Goal: Task Accomplishment & Management: Complete application form

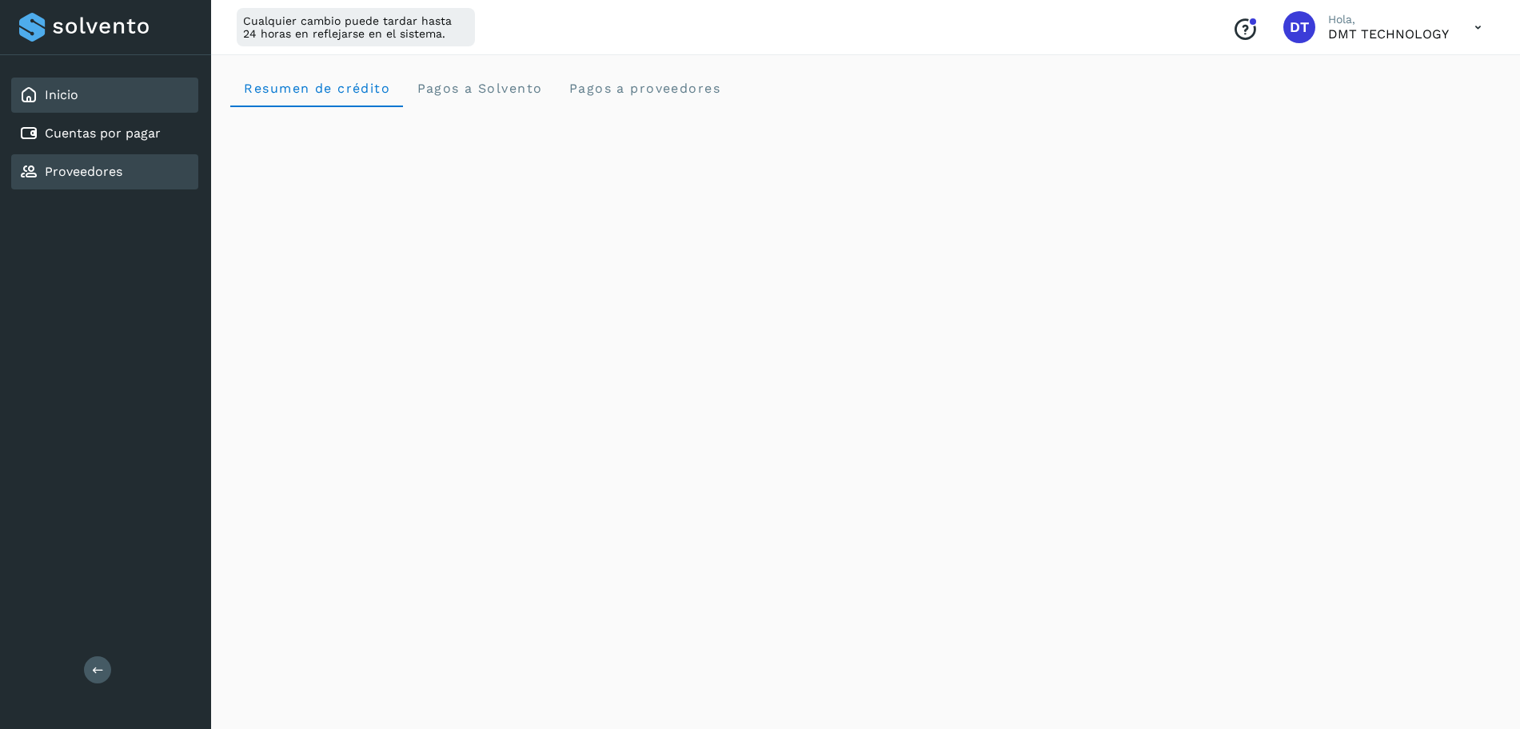
click at [136, 178] on div "Proveedores" at bounding box center [104, 171] width 187 height 35
click at [132, 181] on div "Proveedores" at bounding box center [104, 171] width 187 height 35
click at [92, 135] on link "Cuentas por pagar" at bounding box center [103, 133] width 116 height 15
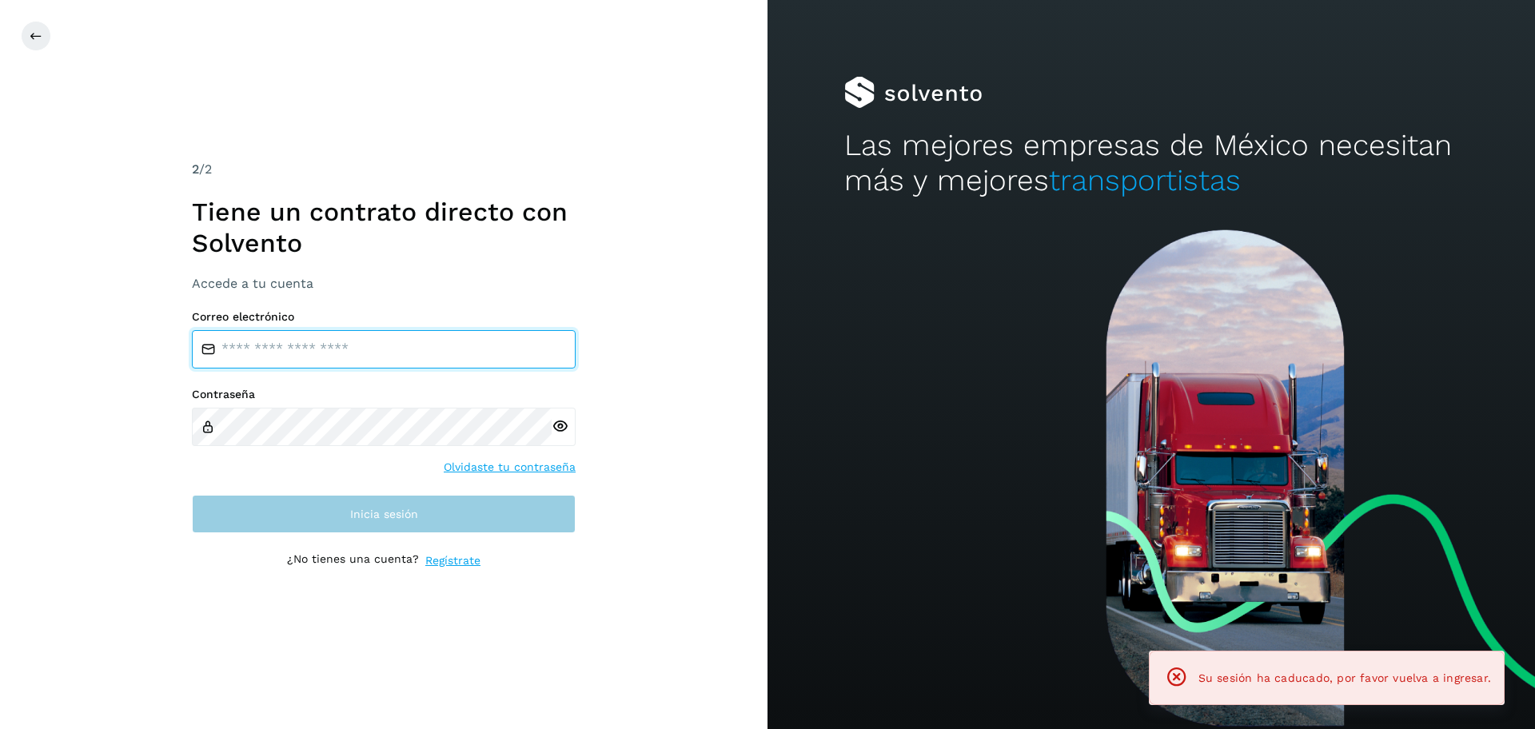
type input "**********"
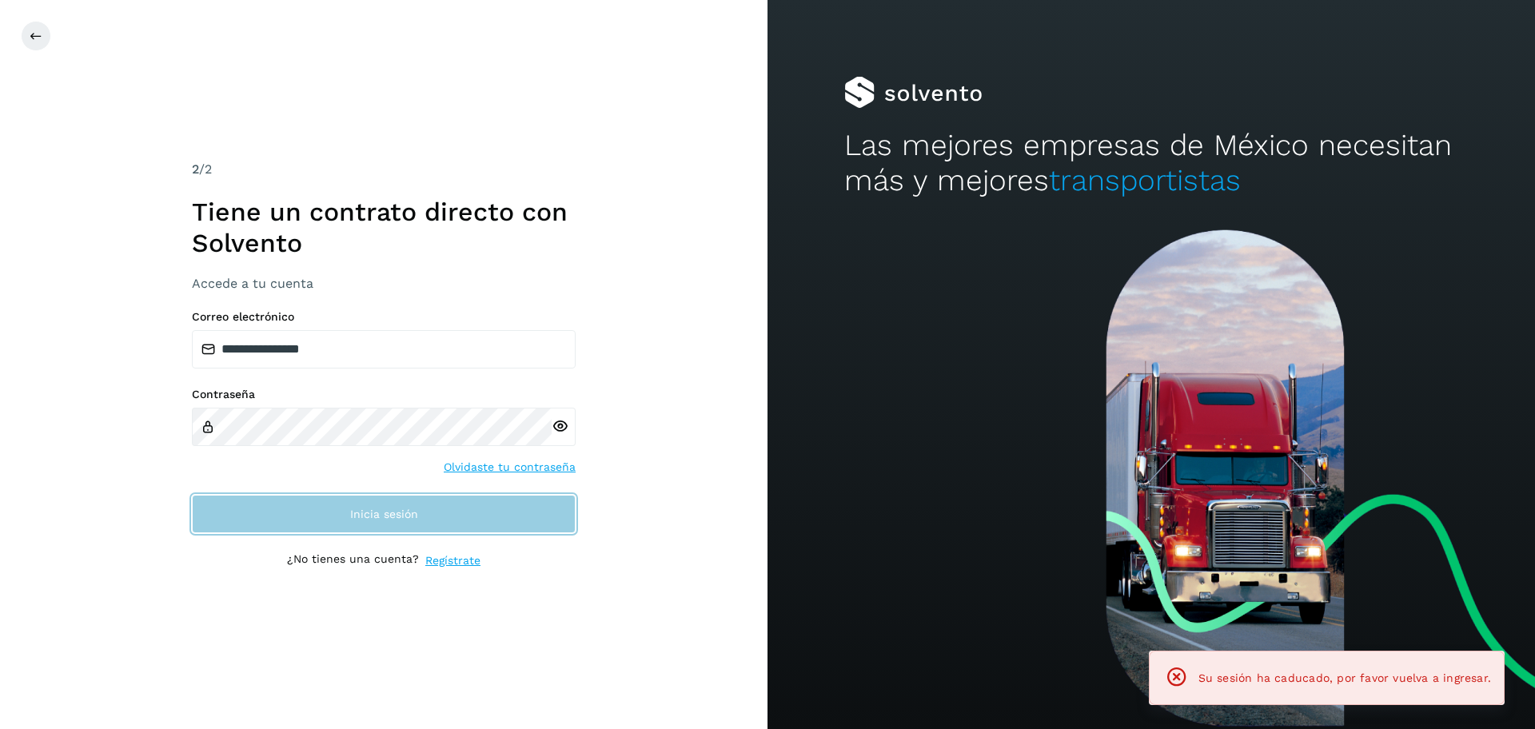
click at [439, 527] on button "Inicia sesión" at bounding box center [384, 514] width 384 height 38
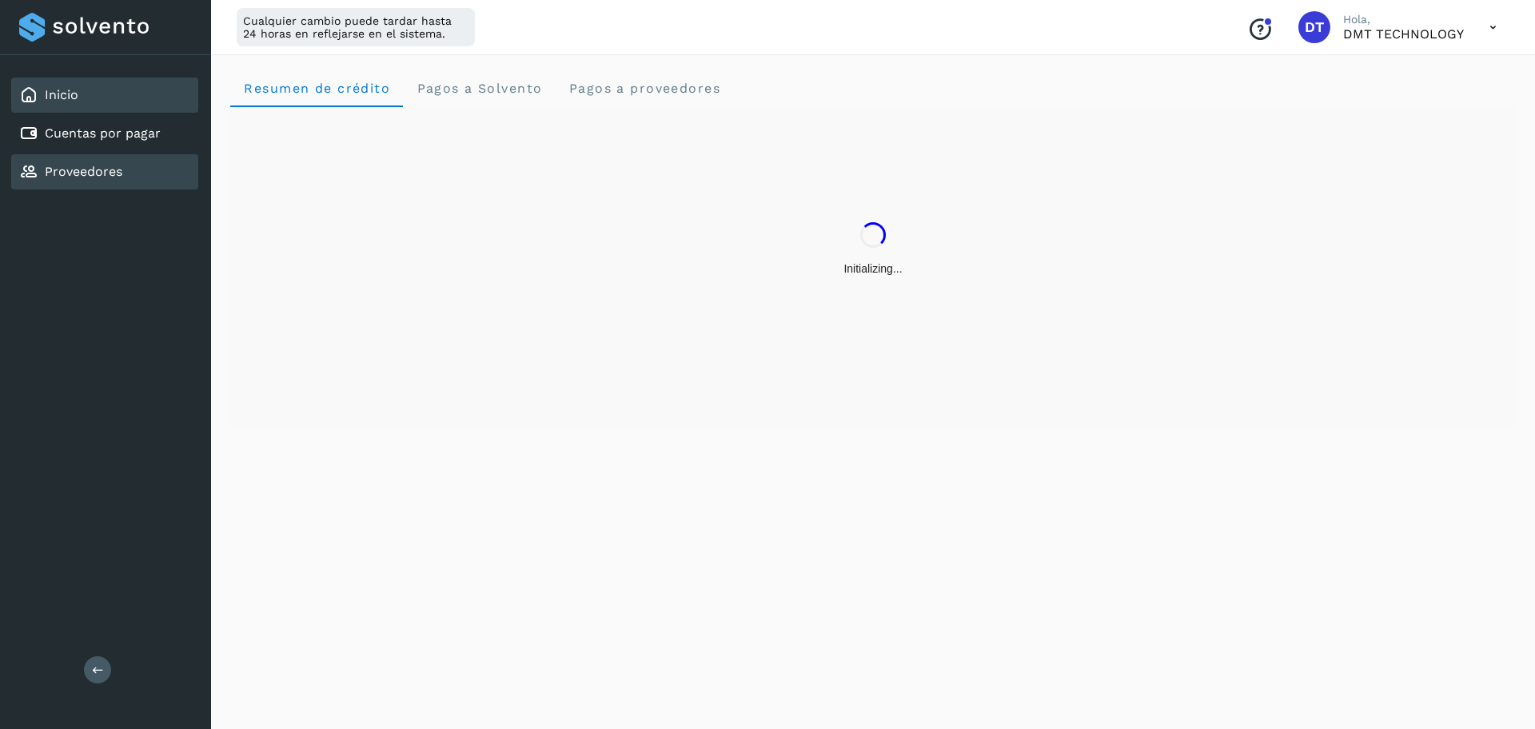
click at [102, 171] on link "Proveedores" at bounding box center [84, 171] width 78 height 15
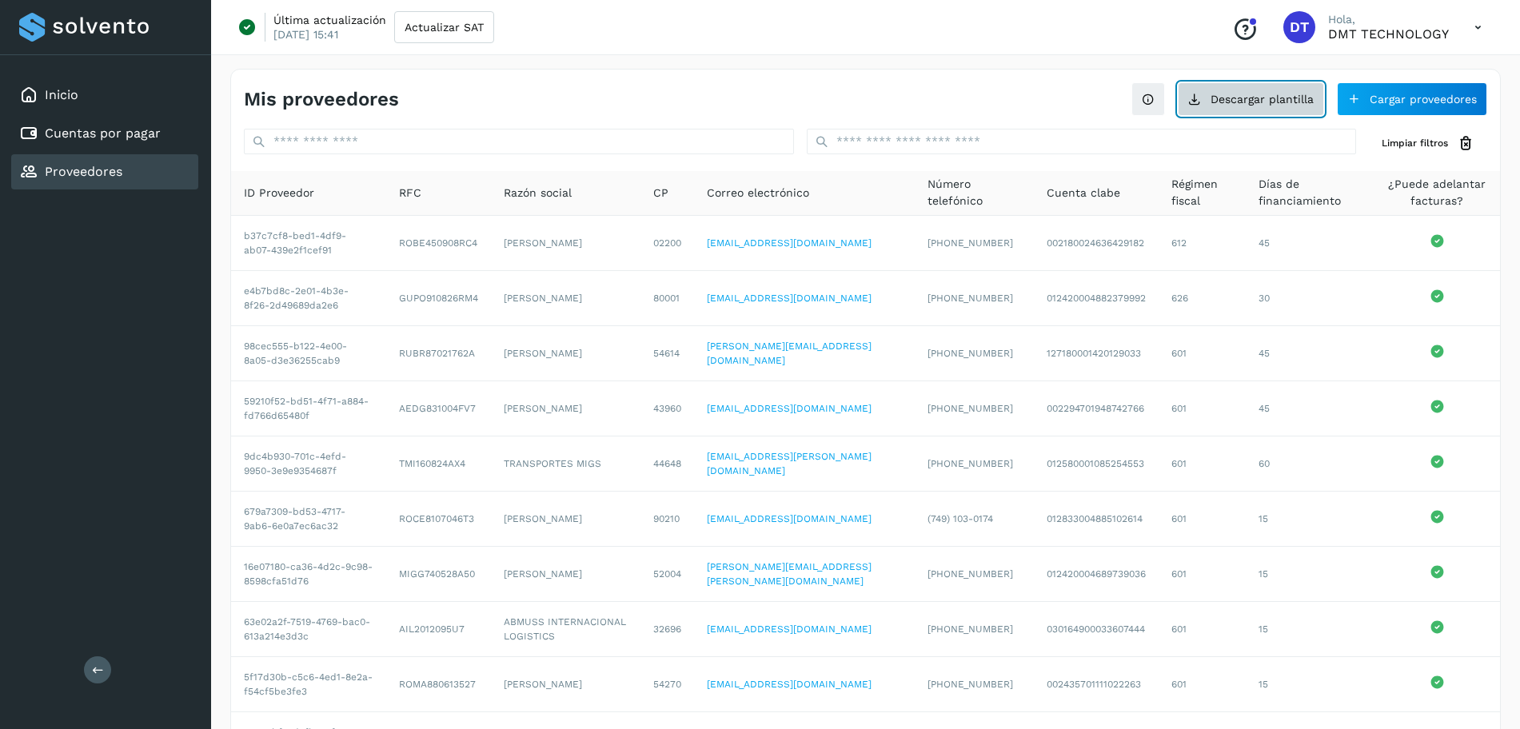
click at [1261, 113] on button "Descargar plantilla" at bounding box center [1251, 99] width 146 height 34
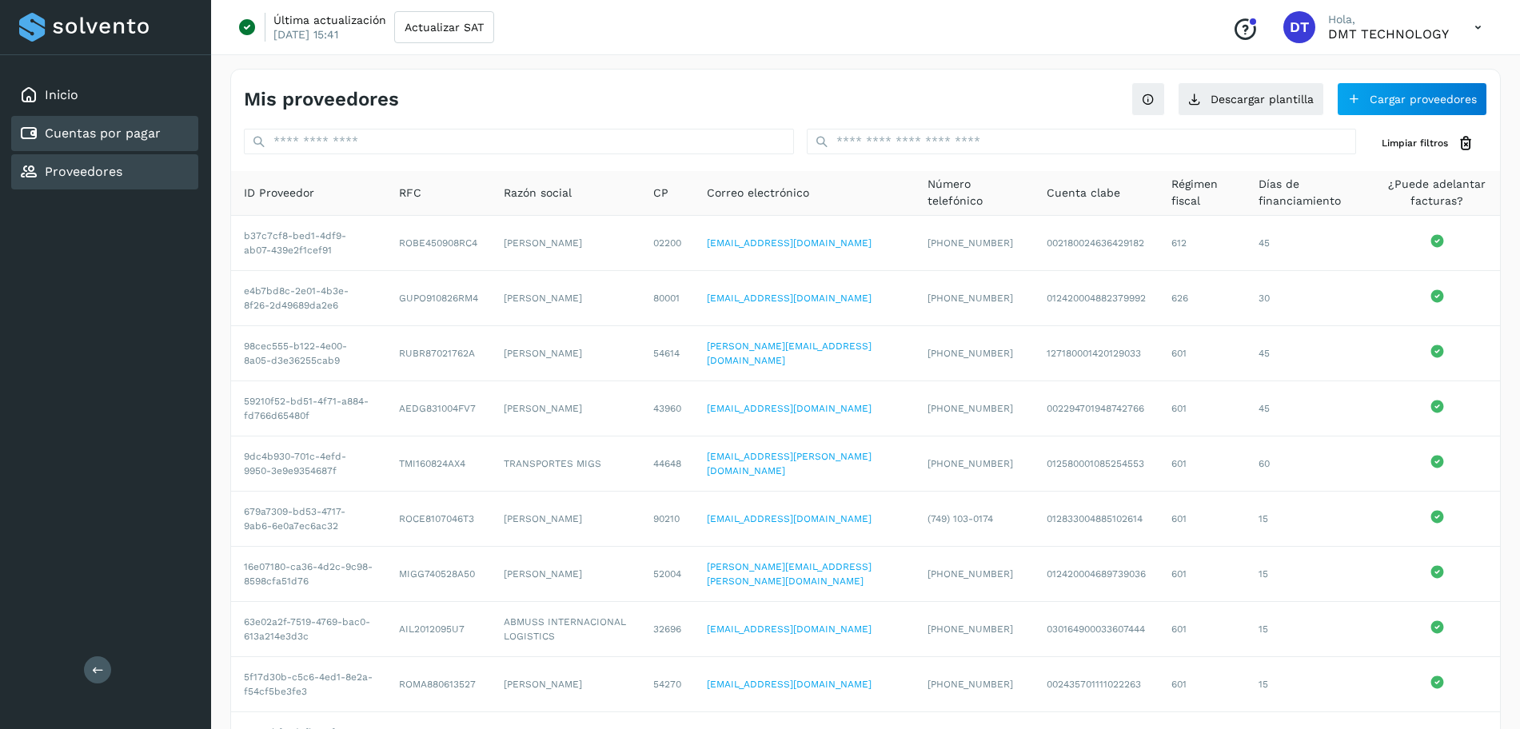
click at [111, 143] on div "Cuentas por pagar" at bounding box center [104, 133] width 187 height 35
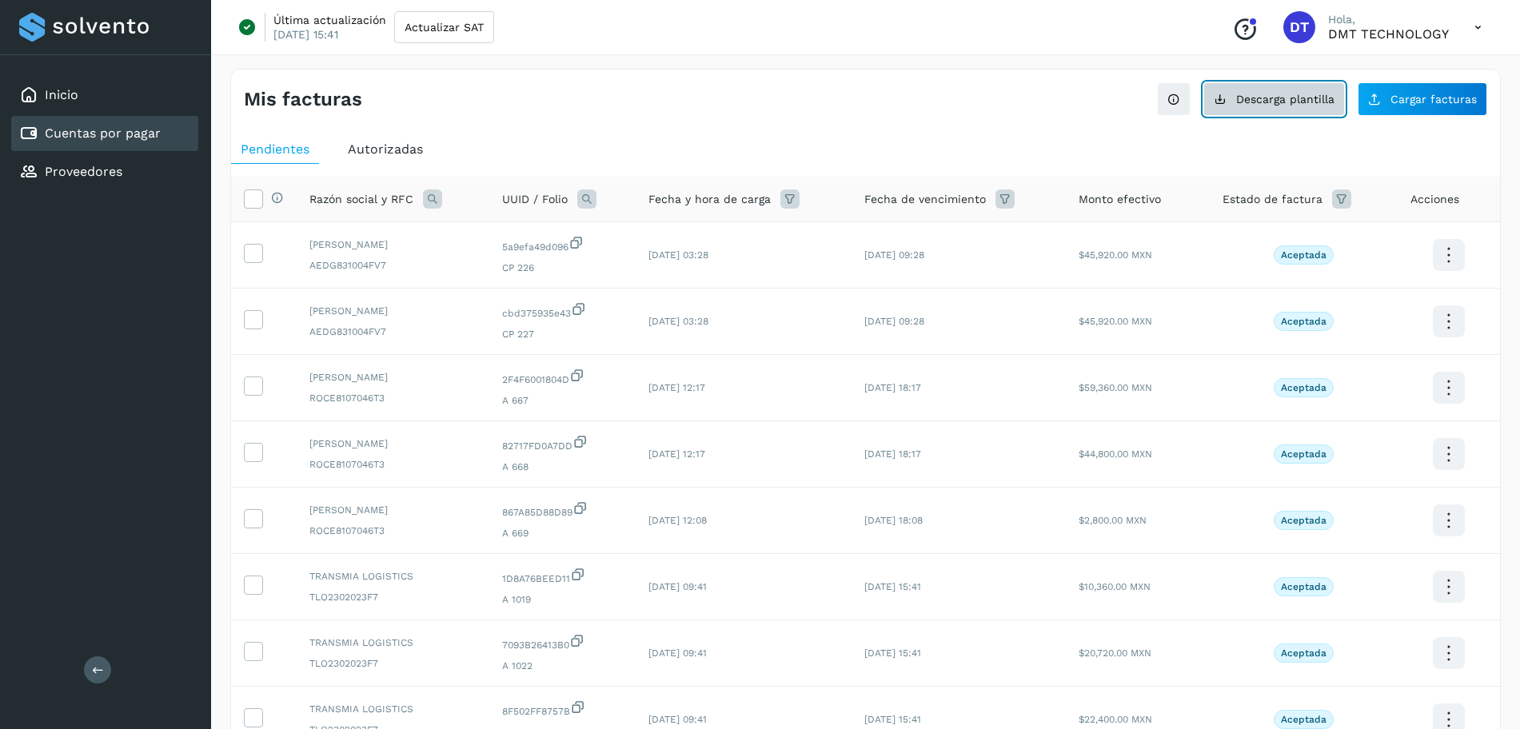
click at [1244, 88] on button "Descarga plantilla" at bounding box center [1273, 99] width 141 height 34
click at [606, 119] on div "Mis facturas Ver instrucciones para cargar Facturas Descarga plantilla Cargar f…" at bounding box center [865, 536] width 1270 height 934
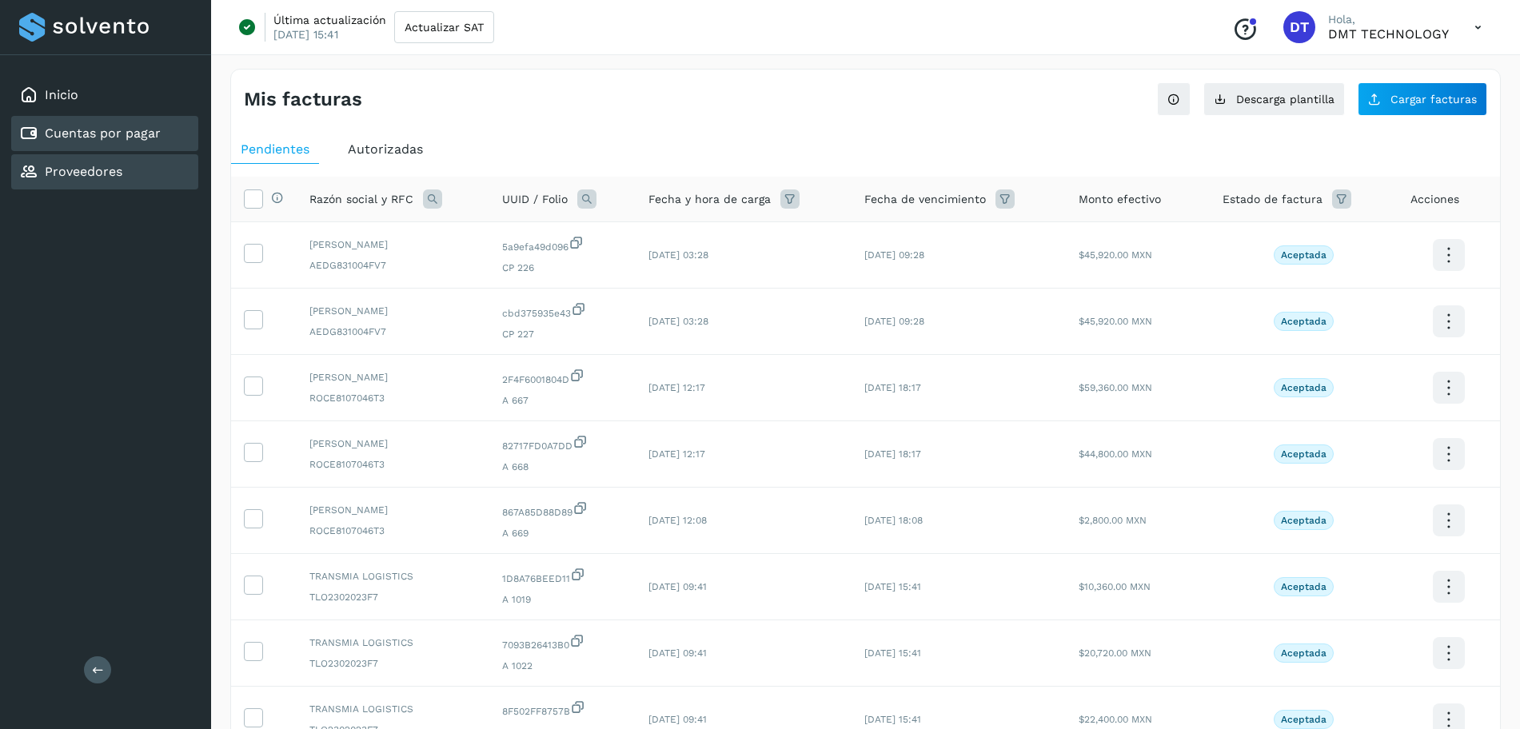
click at [114, 180] on div "Proveedores" at bounding box center [70, 171] width 103 height 19
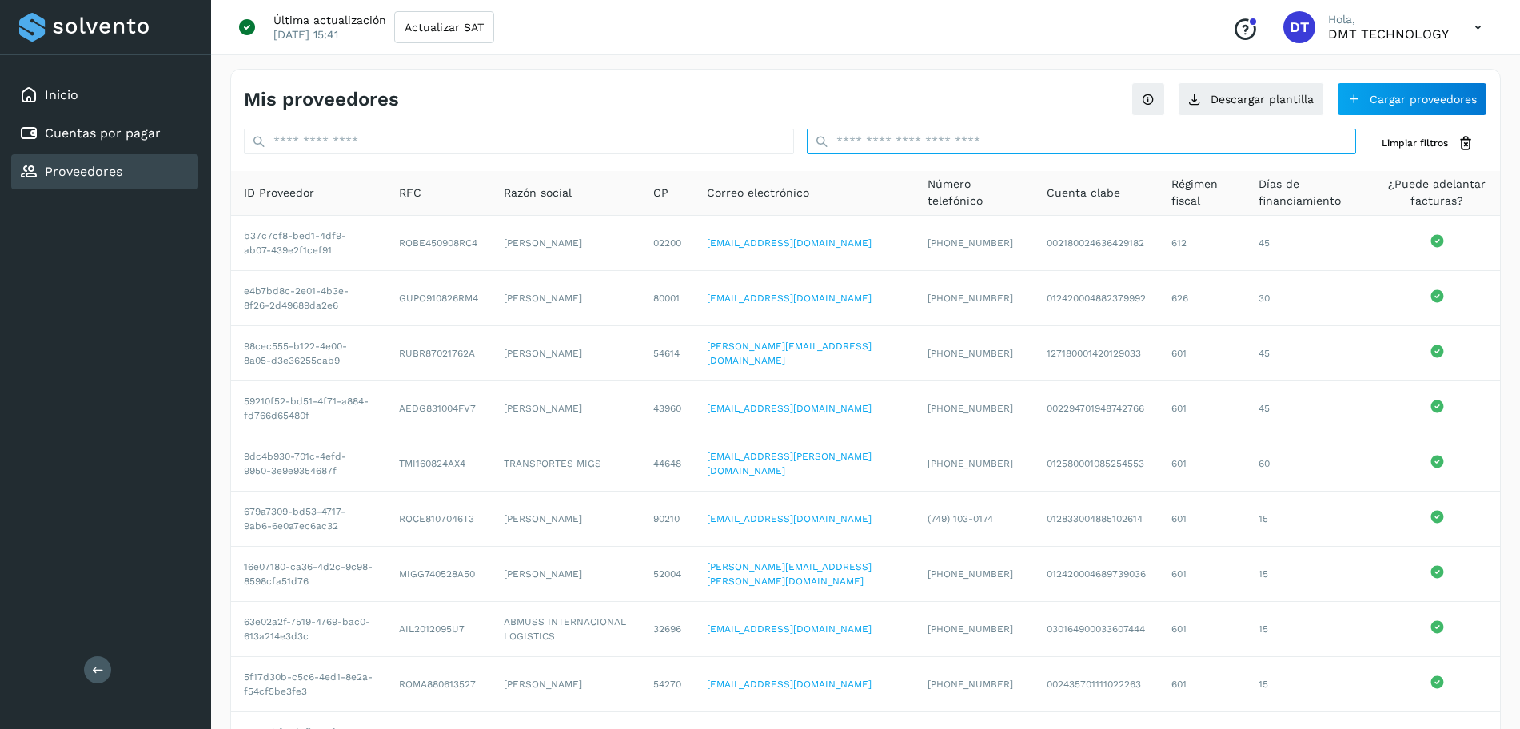
click at [892, 143] on input "text" at bounding box center [1082, 142] width 550 height 26
paste input "**********"
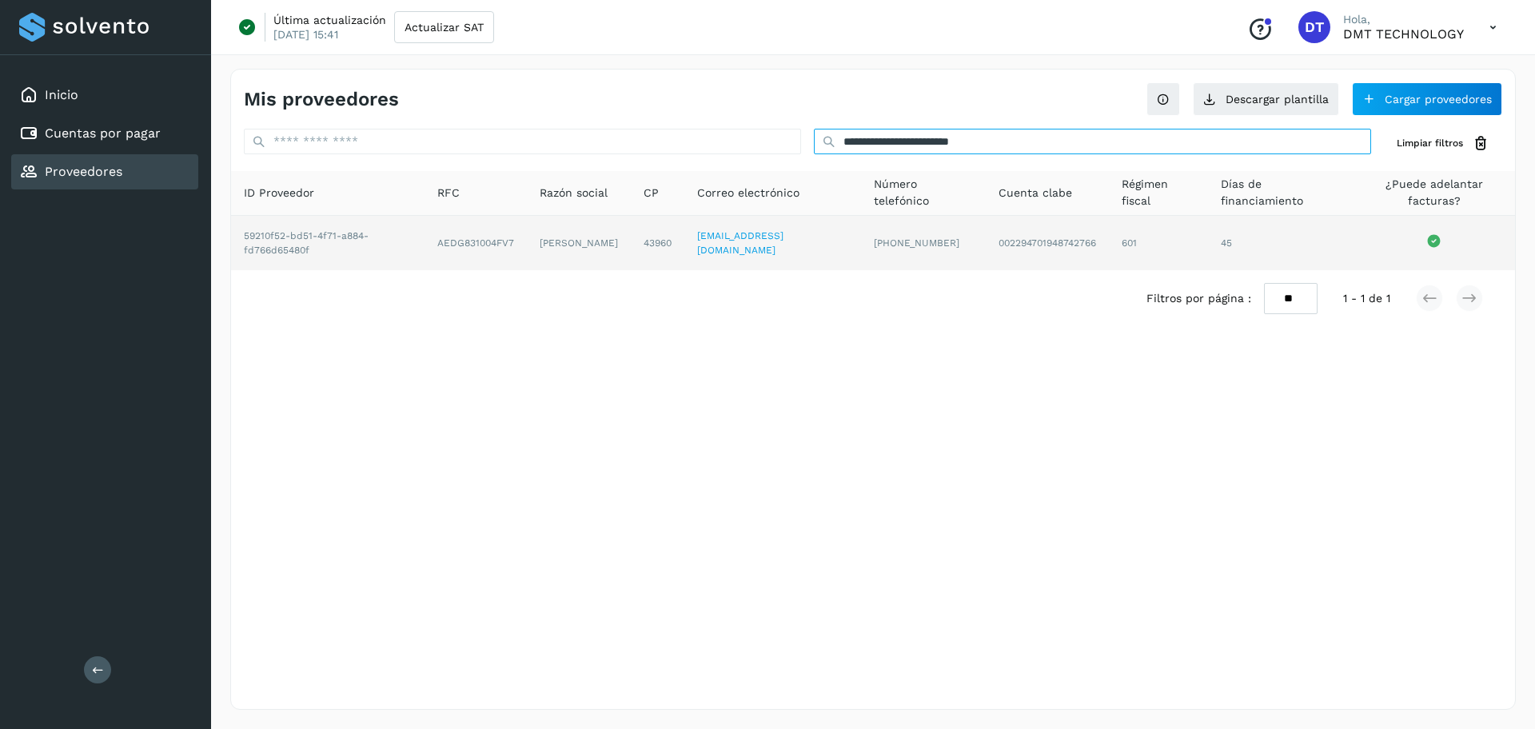
type input "**********"
click at [527, 248] on td "AEDG831004FV7" at bounding box center [579, 243] width 104 height 54
click at [527, 239] on td "AEDG831004FV7" at bounding box center [579, 243] width 104 height 54
copy td "AEDG831004FV7"
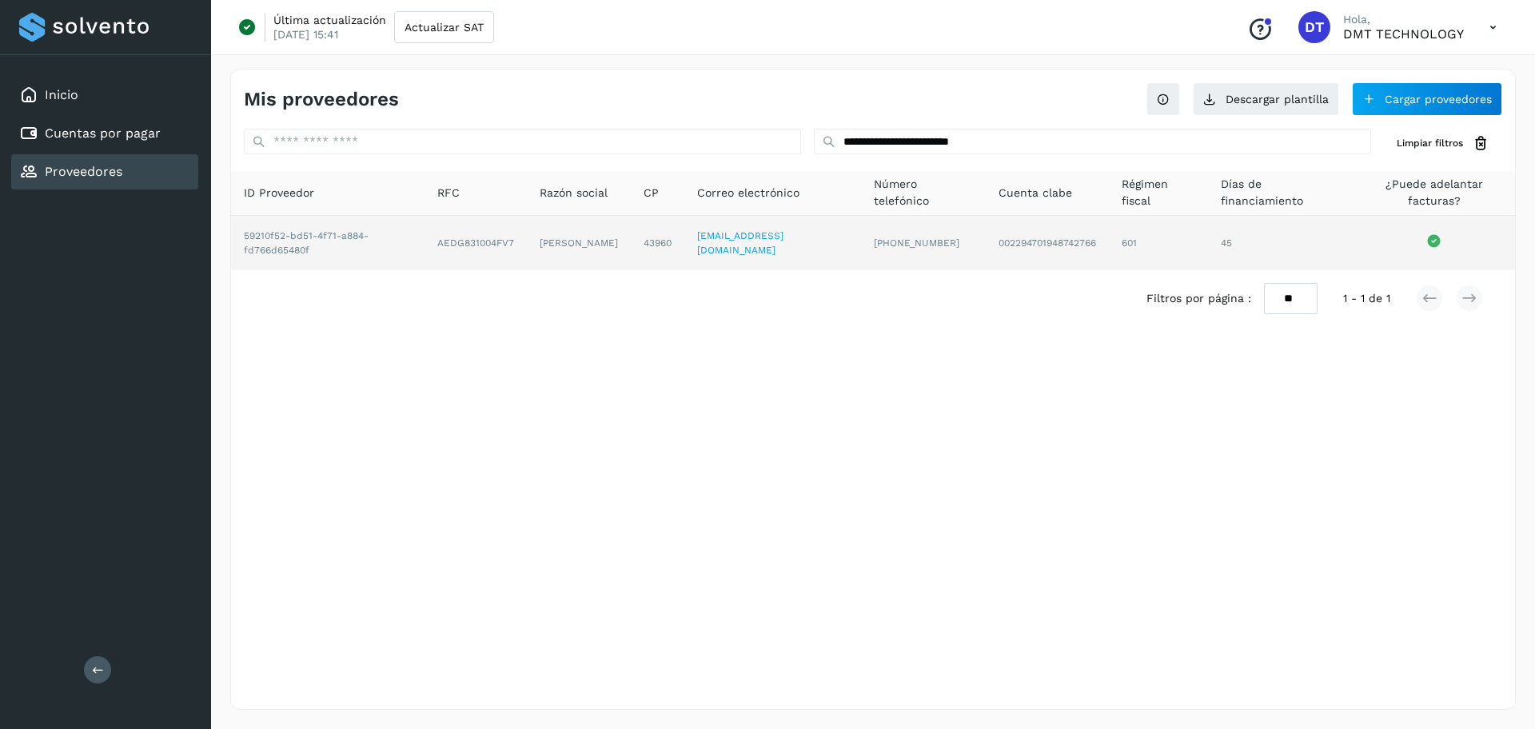
click at [631, 229] on td "GABRIELA ARENAS DELGADILLO" at bounding box center [658, 243] width 54 height 54
drag, startPoint x: 595, startPoint y: 248, endPoint x: 554, endPoint y: 225, distance: 46.9
click at [631, 225] on td "GABRIELA ARENAS DELGADILLO" at bounding box center [658, 243] width 54 height 54
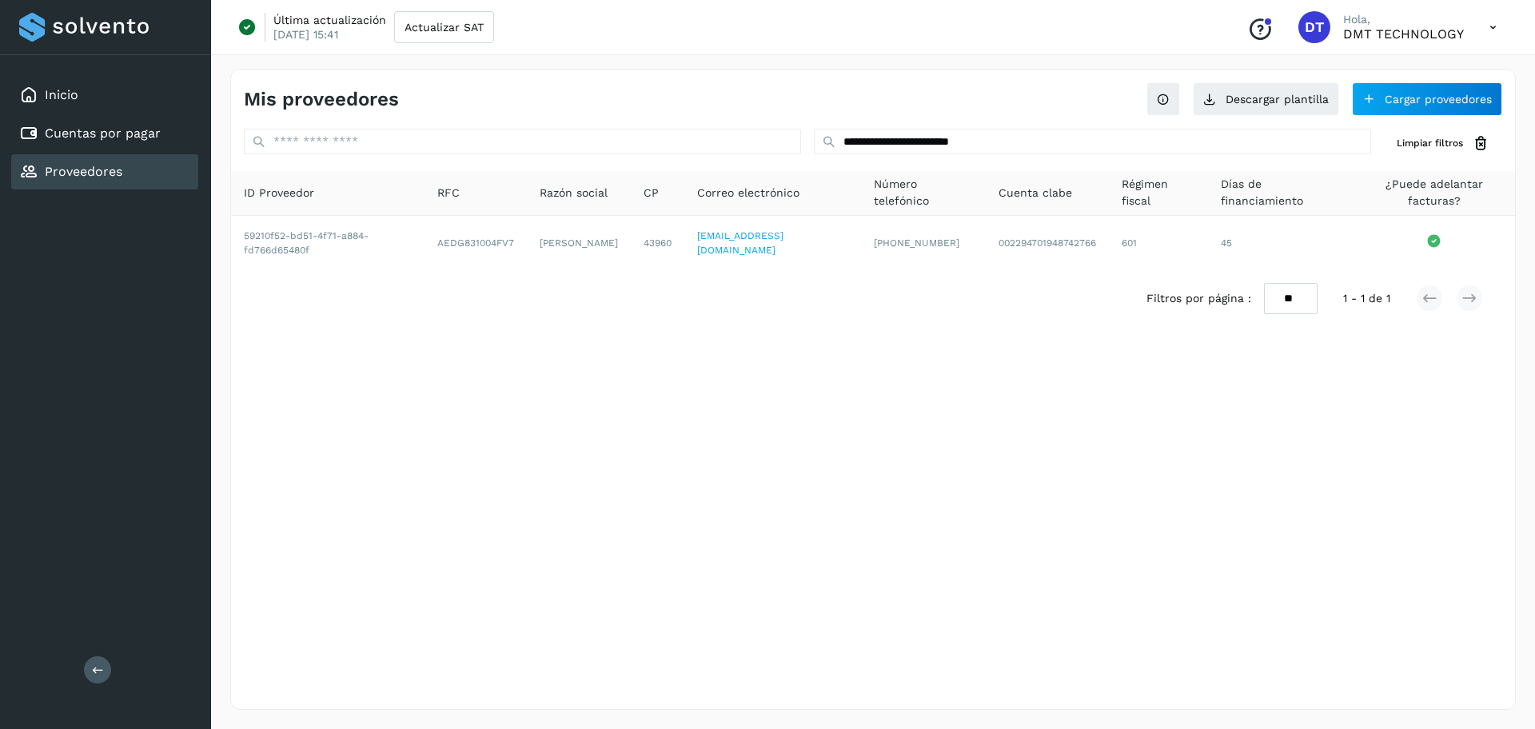
click at [560, 322] on div "Filtros por página : ** ** ** 1 - 1 de 1" at bounding box center [873, 298] width 1284 height 57
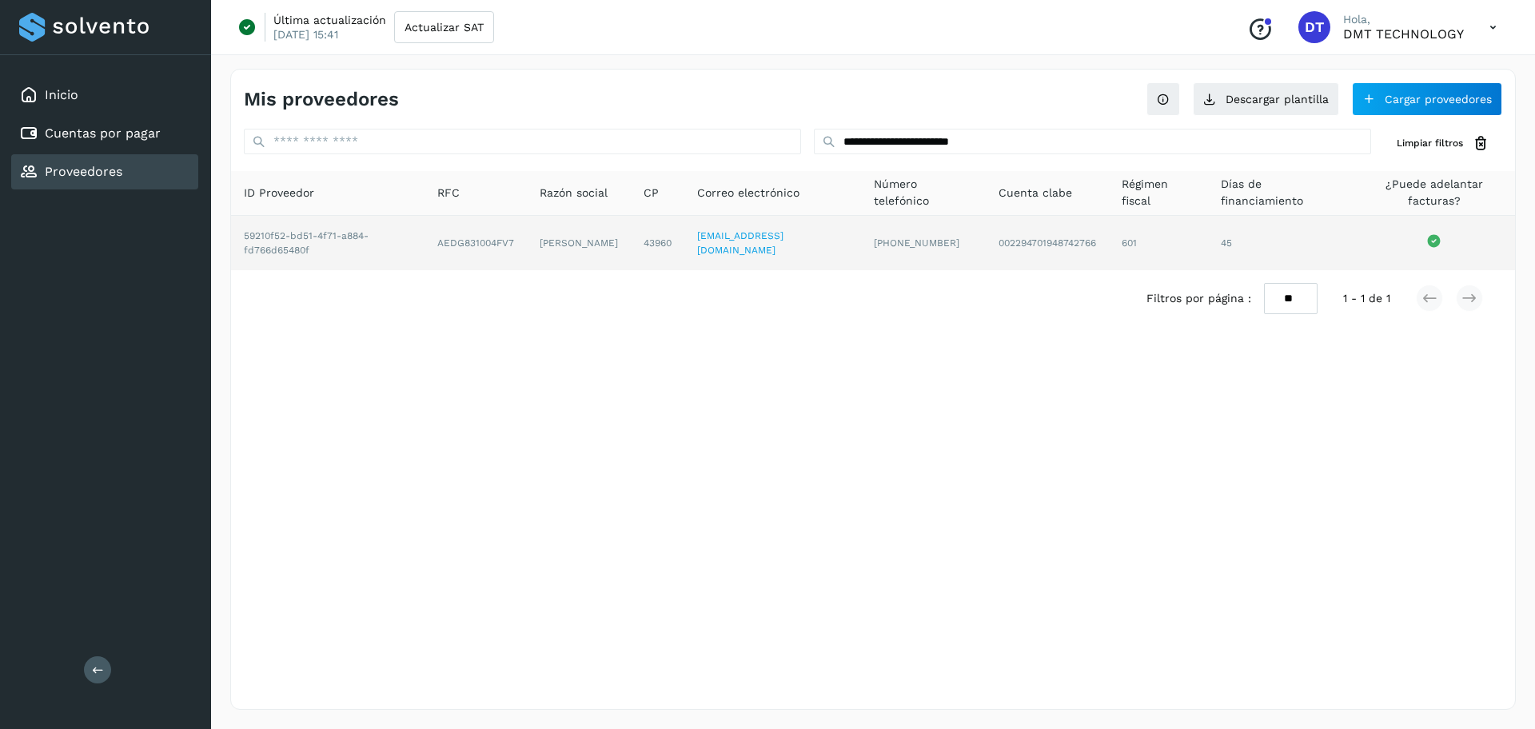
click at [631, 235] on td "GABRIELA ARENAS DELGADILLO" at bounding box center [658, 243] width 54 height 54
copy td "GABRIELA ARENAS DELGADILLO"
drag, startPoint x: 540, startPoint y: 235, endPoint x: 609, endPoint y: 253, distance: 71.7
click at [631, 253] on td "GABRIELA ARENAS DELGADILLO" at bounding box center [658, 243] width 54 height 54
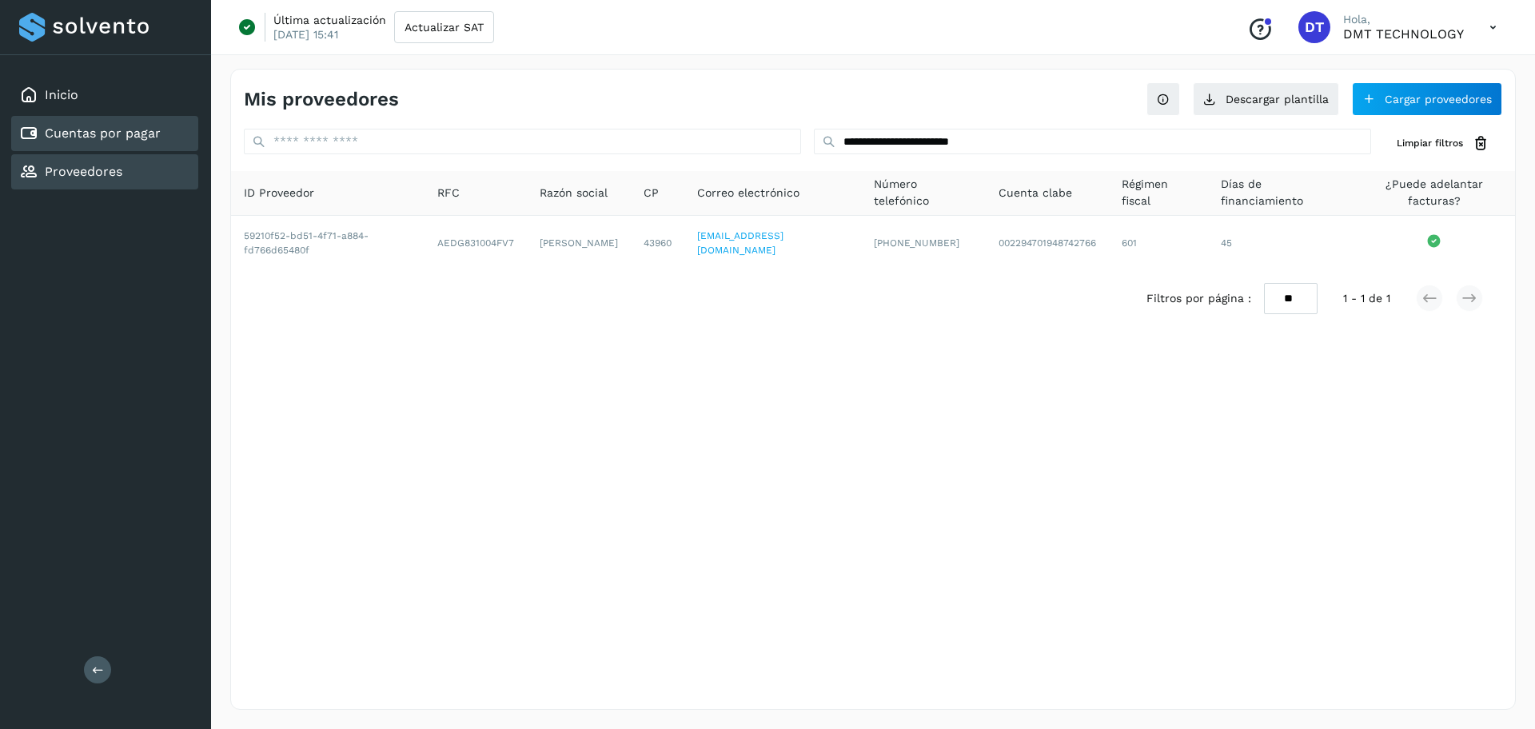
click at [98, 141] on link "Cuentas por pagar" at bounding box center [103, 133] width 116 height 15
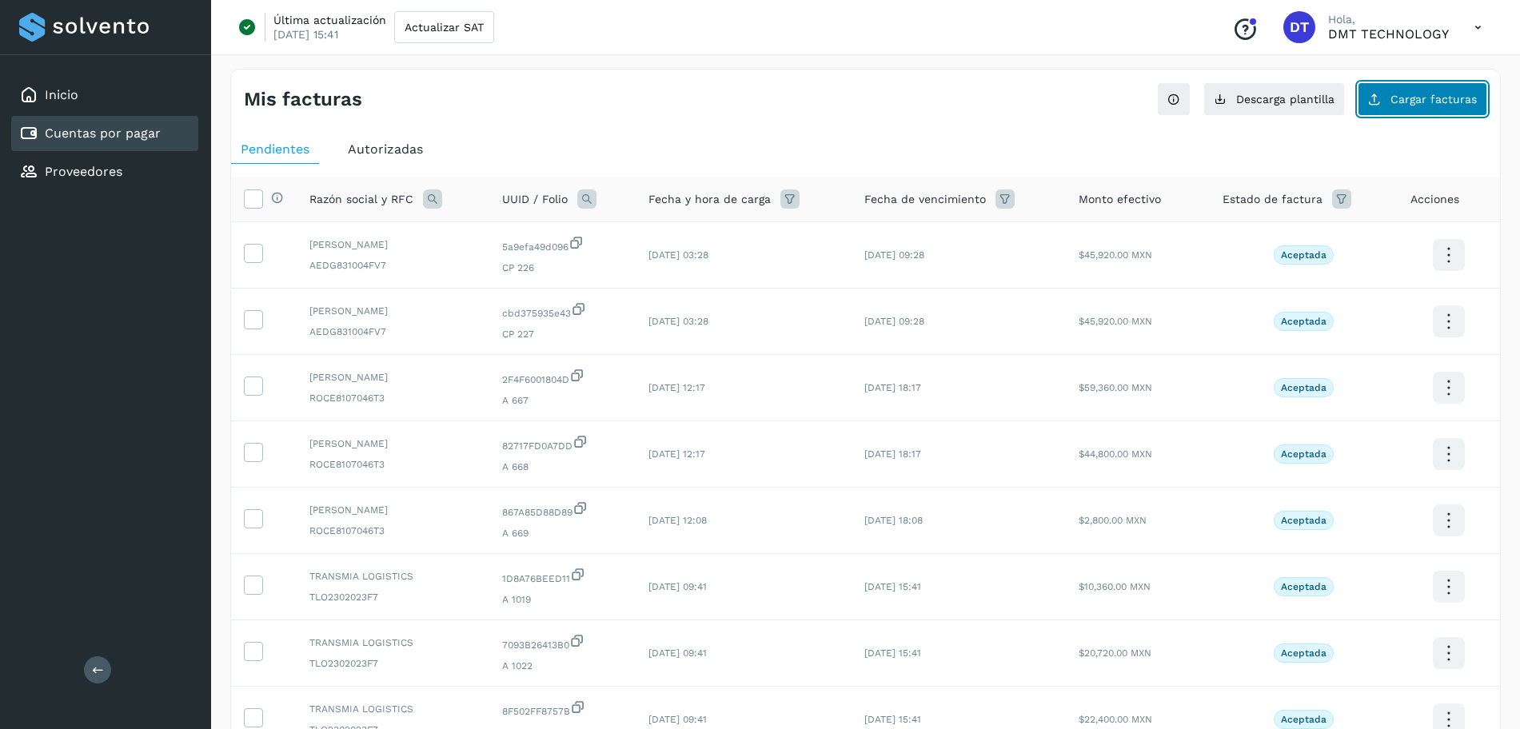
click at [1382, 90] on button "Cargar facturas" at bounding box center [1422, 99] width 130 height 34
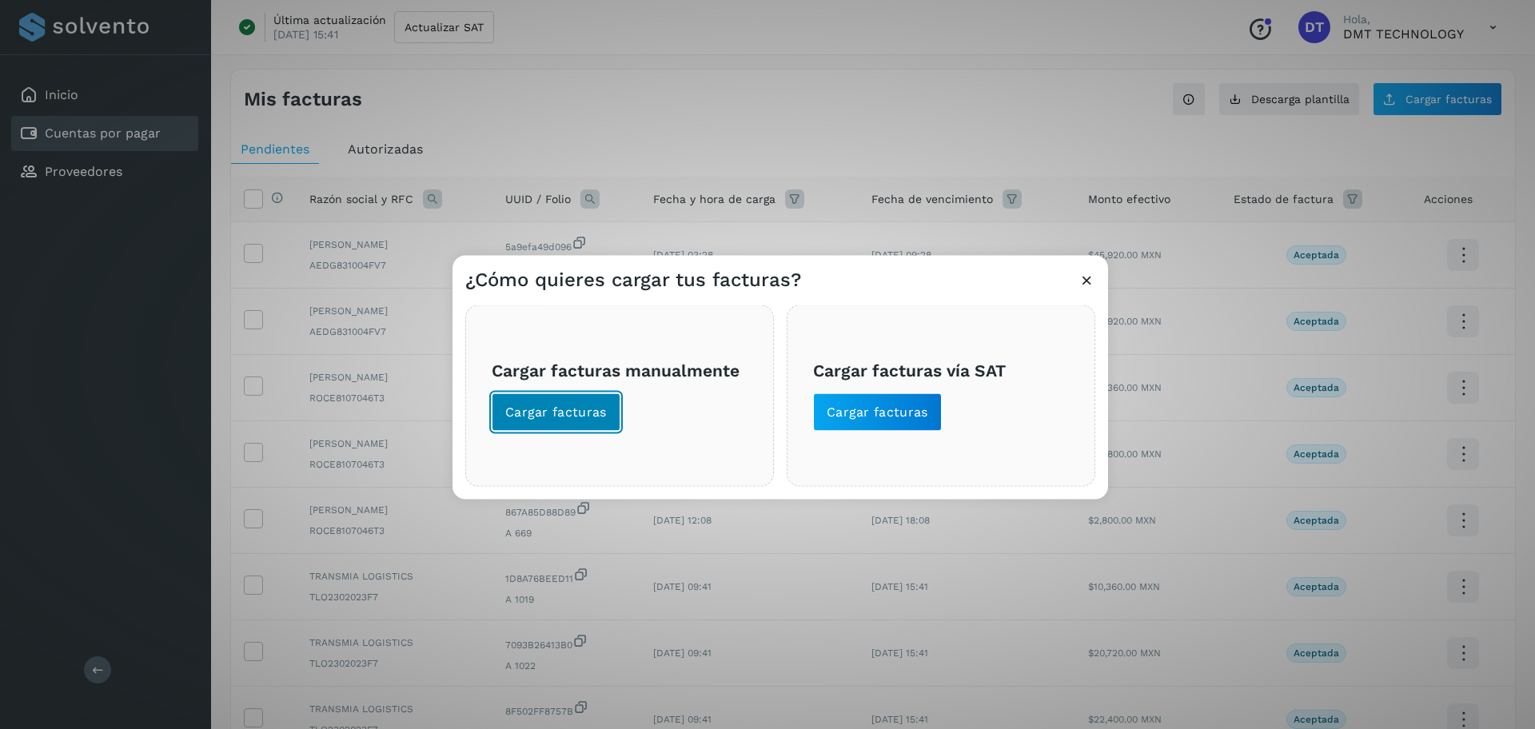
click at [547, 414] on span "Cargar facturas" at bounding box center [556, 413] width 102 height 18
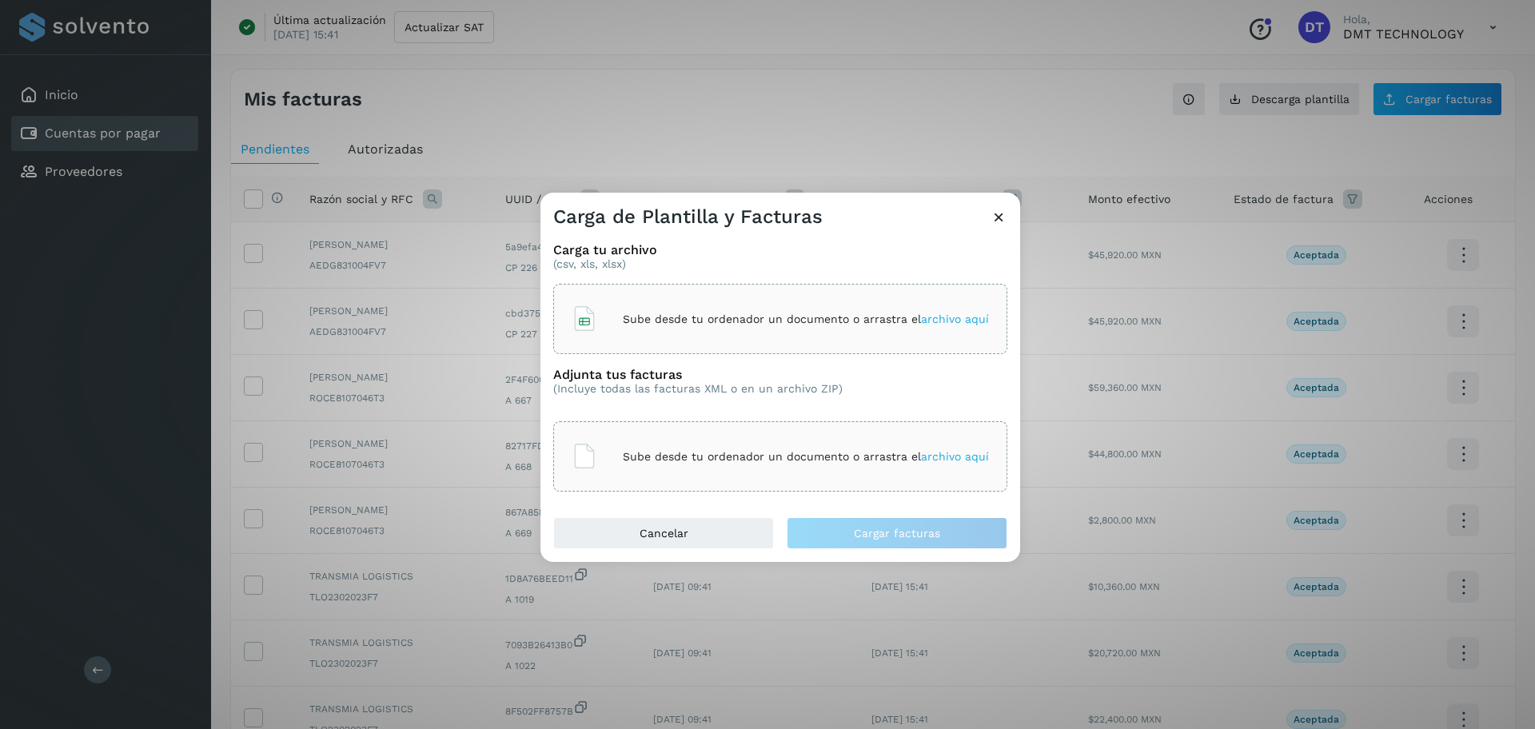
click at [600, 310] on div "Sube desde tu ordenador un documento o arrastra el archivo aquí" at bounding box center [780, 318] width 417 height 43
click at [647, 451] on p "Sube desde tu ordenador un documento o arrastra el archivo aquí" at bounding box center [806, 457] width 366 height 14
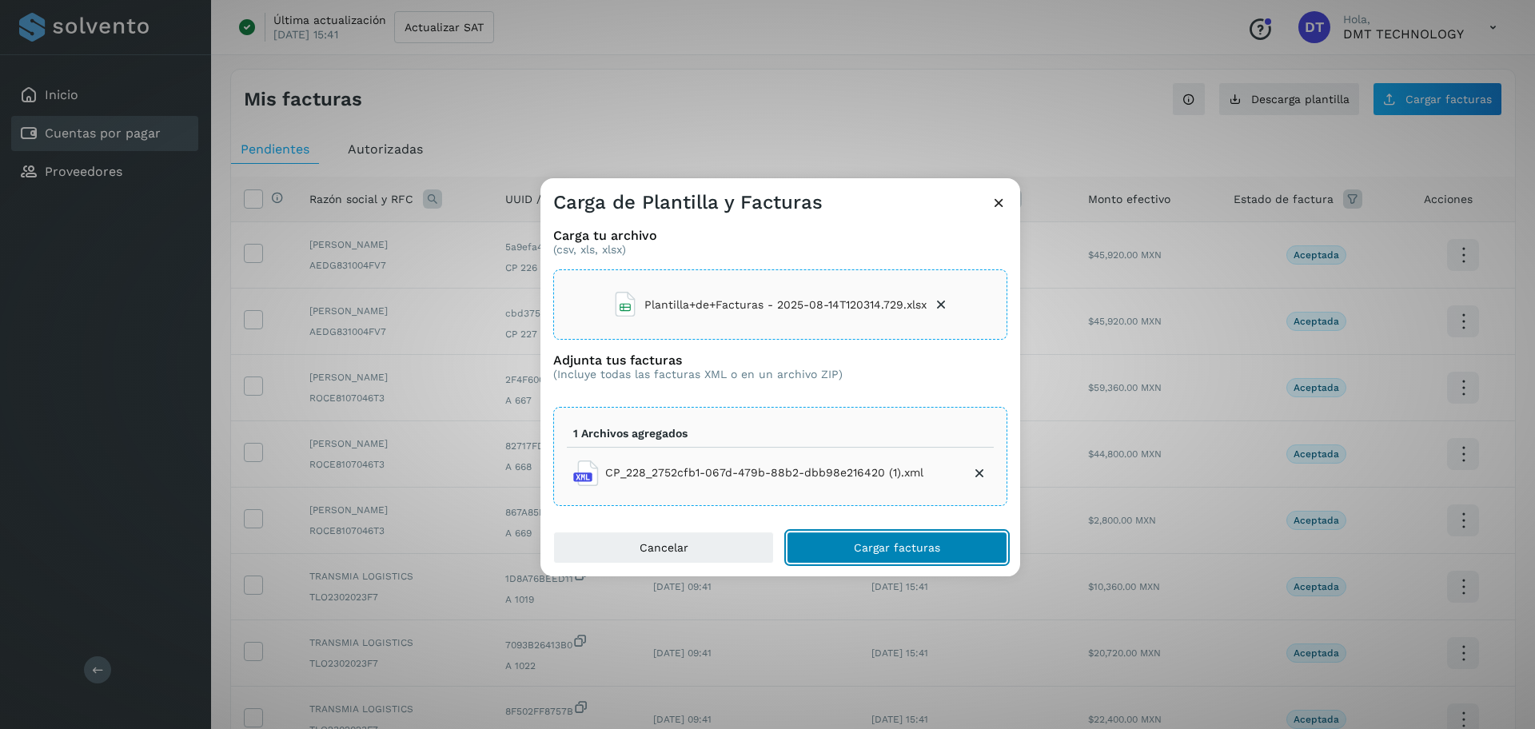
click at [834, 553] on button "Cargar facturas" at bounding box center [897, 548] width 221 height 32
